Goal: Check status: Check status

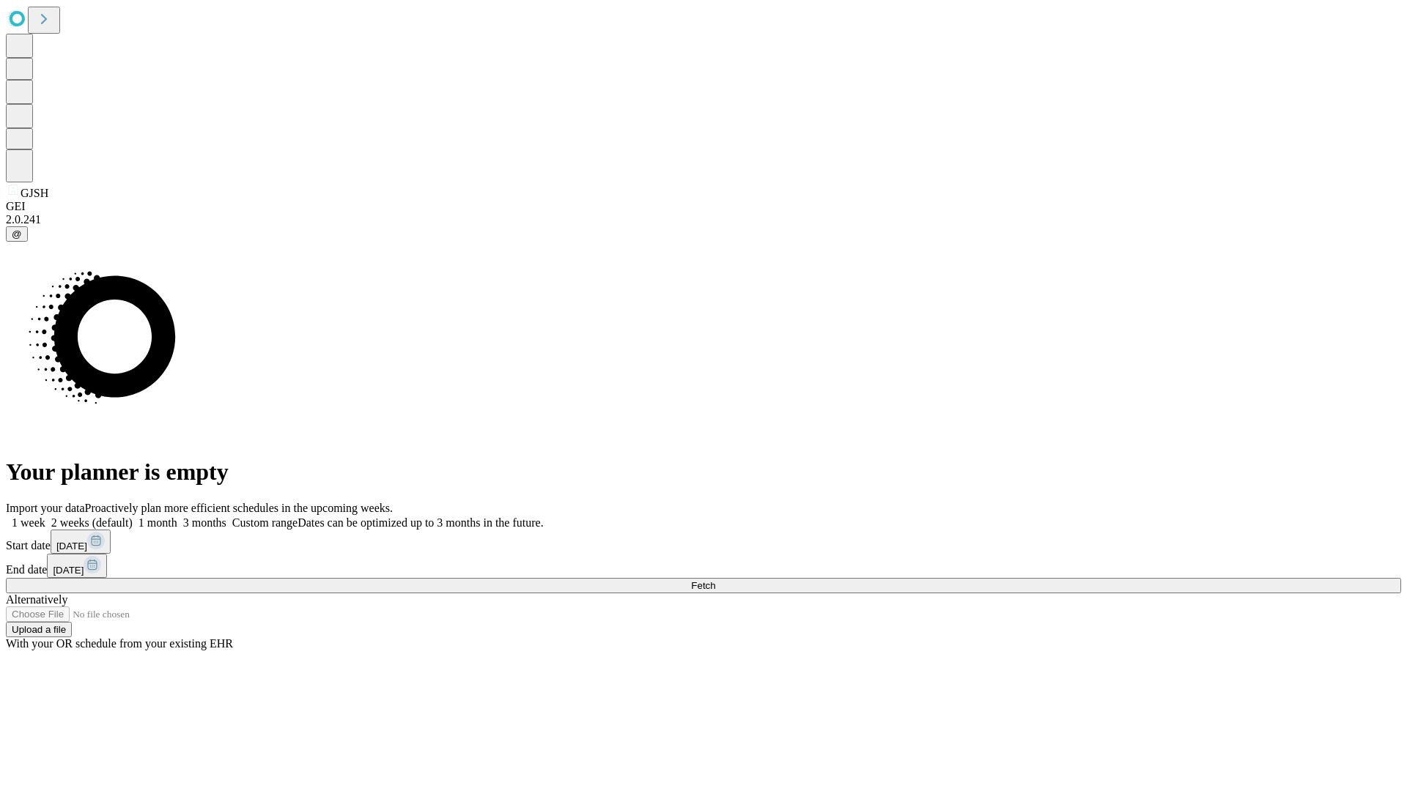
click at [715, 580] on span "Fetch" at bounding box center [703, 585] width 24 height 11
